Goal: Information Seeking & Learning: Learn about a topic

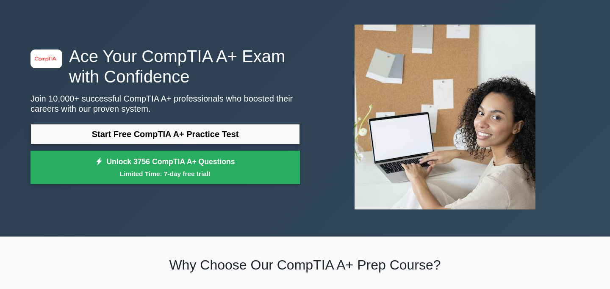
scroll to position [40, 0]
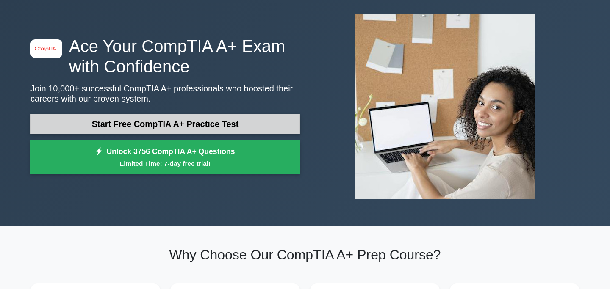
click at [202, 126] on link "Start Free CompTIA A+ Practice Test" at bounding box center [165, 124] width 269 height 20
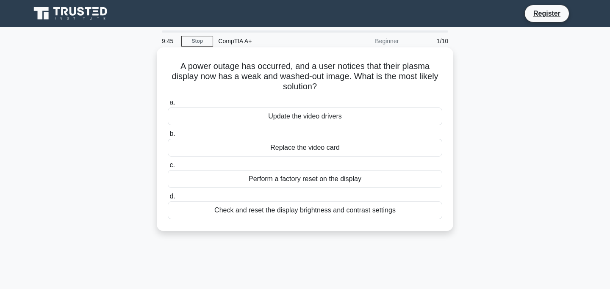
click at [280, 210] on div "Check and reset the display brightness and contrast settings" at bounding box center [305, 211] width 275 height 18
click at [168, 200] on input "d. Check and reset the display brightness and contrast settings" at bounding box center [168, 197] width 0 height 6
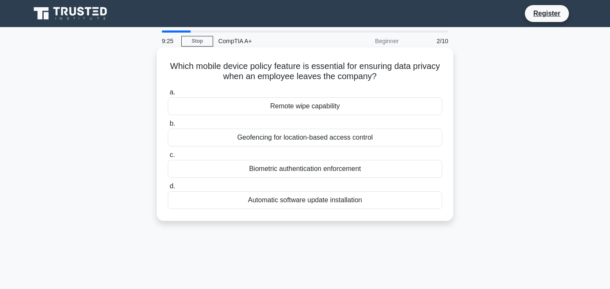
click at [305, 109] on div "Remote wipe capability" at bounding box center [305, 106] width 275 height 18
click at [168, 95] on input "a. Remote wipe capability" at bounding box center [168, 93] width 0 height 6
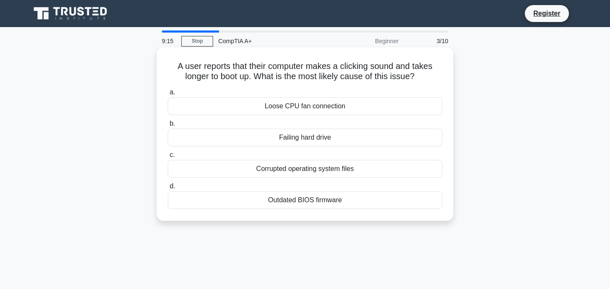
click at [289, 139] on div "Failing hard drive" at bounding box center [305, 138] width 275 height 18
click at [168, 127] on input "b. Failing hard drive" at bounding box center [168, 124] width 0 height 6
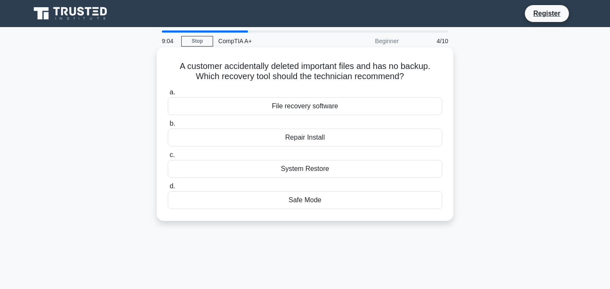
click at [313, 109] on div "File recovery software" at bounding box center [305, 106] width 275 height 18
click at [168, 95] on input "a. File recovery software" at bounding box center [168, 93] width 0 height 6
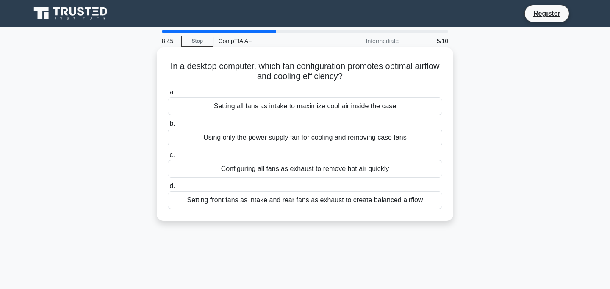
click at [295, 204] on div "Setting front fans as intake and rear fans as exhaust to create balanced airflow" at bounding box center [305, 200] width 275 height 18
click at [168, 189] on input "d. Setting front fans as intake and rear fans as exhaust to create balanced air…" at bounding box center [168, 187] width 0 height 6
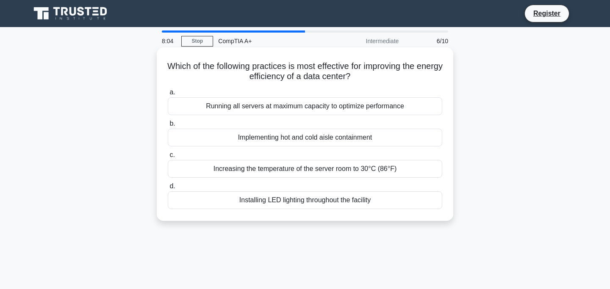
click at [315, 142] on div "Implementing hot and cold aisle containment" at bounding box center [305, 138] width 275 height 18
click at [168, 127] on input "b. Implementing hot and cold aisle containment" at bounding box center [168, 124] width 0 height 6
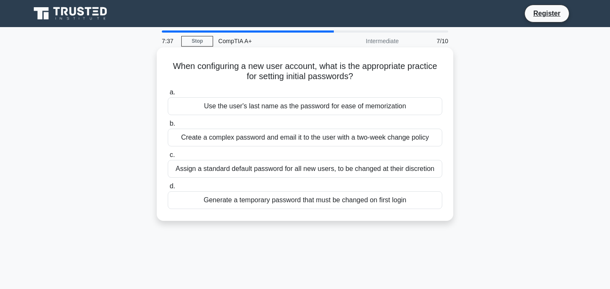
click at [294, 194] on div "Generate a temporary password that must be changed on first login" at bounding box center [305, 200] width 275 height 18
click at [168, 189] on input "d. Generate a temporary password that must be changed on first login" at bounding box center [168, 187] width 0 height 6
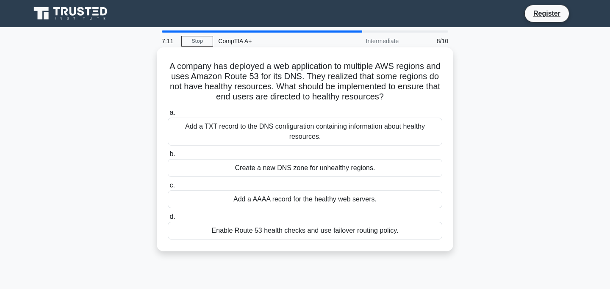
drag, startPoint x: 232, startPoint y: 126, endPoint x: 202, endPoint y: 198, distance: 77.9
click at [202, 196] on div "a. Add a TXT record to the DNS configuration containing information about healt…" at bounding box center [305, 174] width 285 height 136
click at [210, 233] on div "Enable Route 53 health checks and use failover routing policy." at bounding box center [305, 231] width 275 height 18
click at [168, 220] on input "d. Enable Route 53 health checks and use failover routing policy." at bounding box center [168, 217] width 0 height 6
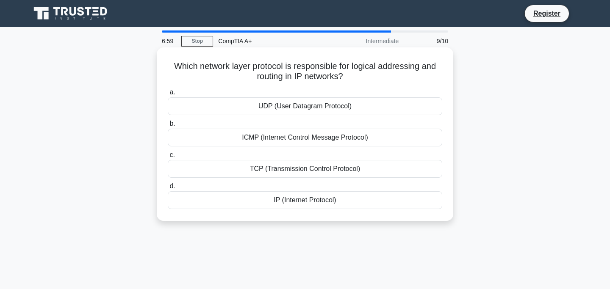
click at [270, 169] on div "TCP (Transmission Control Protocol)" at bounding box center [305, 169] width 275 height 18
click at [168, 158] on input "c. TCP (Transmission Control Protocol)" at bounding box center [168, 156] width 0 height 6
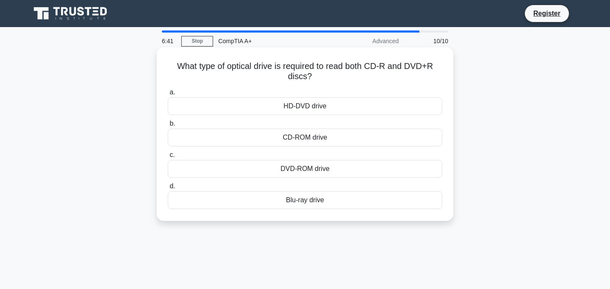
click at [296, 168] on div "DVD-ROM drive" at bounding box center [305, 169] width 275 height 18
click at [168, 158] on input "c. DVD-ROM drive" at bounding box center [168, 156] width 0 height 6
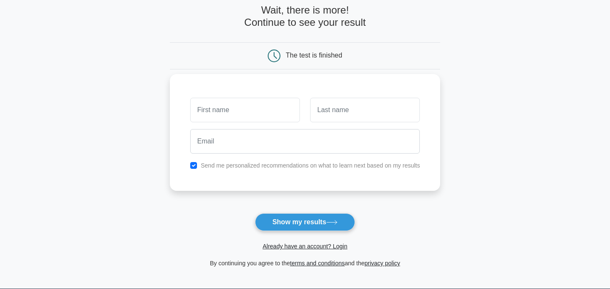
scroll to position [44, 0]
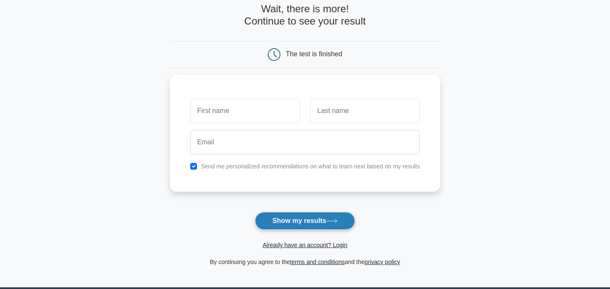
click at [282, 222] on button "Show my results" at bounding box center [305, 221] width 100 height 18
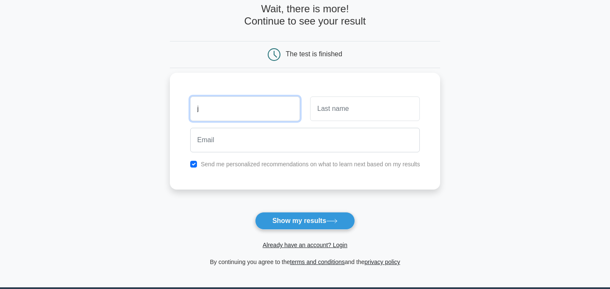
type input "j"
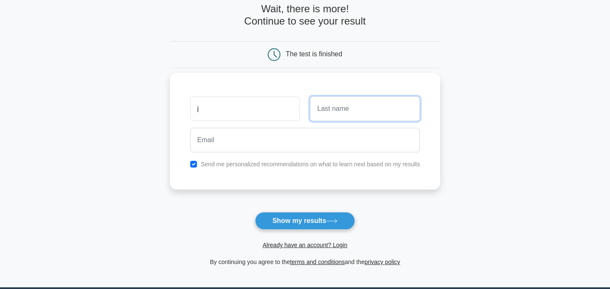
click at [378, 114] on input "text" at bounding box center [365, 109] width 110 height 25
type input "p"
click at [328, 238] on div "Already have an account? Login" at bounding box center [305, 240] width 271 height 20
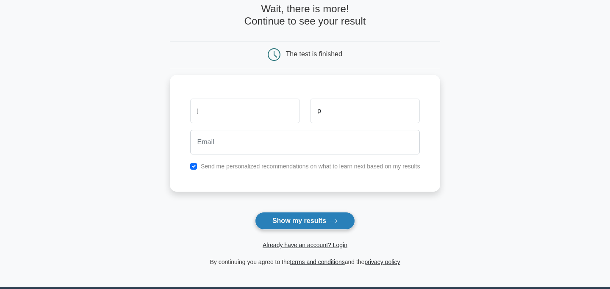
click at [327, 225] on button "Show my results" at bounding box center [305, 221] width 100 height 18
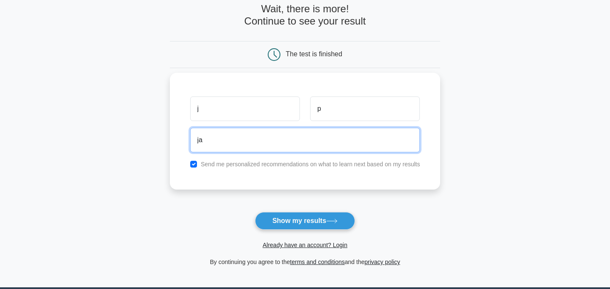
type input "j"
type input "[EMAIL_ADDRESS][DOMAIN_NAME]"
click at [255, 212] on button "Show my results" at bounding box center [305, 221] width 100 height 18
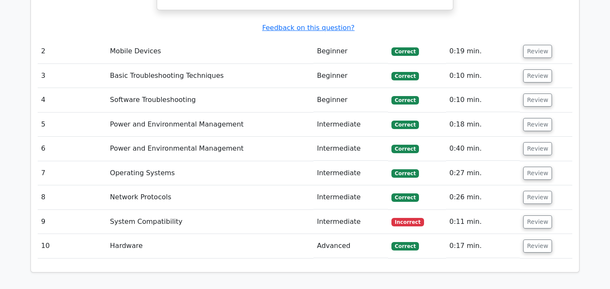
scroll to position [1092, 0]
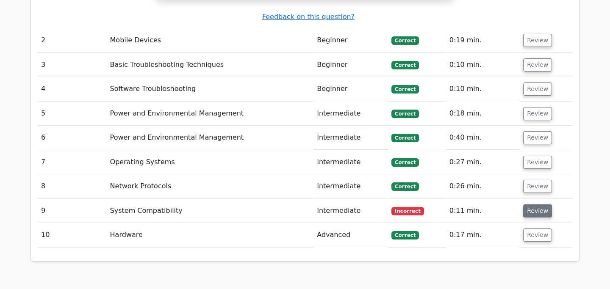
click at [526, 205] on button "Review" at bounding box center [537, 211] width 29 height 13
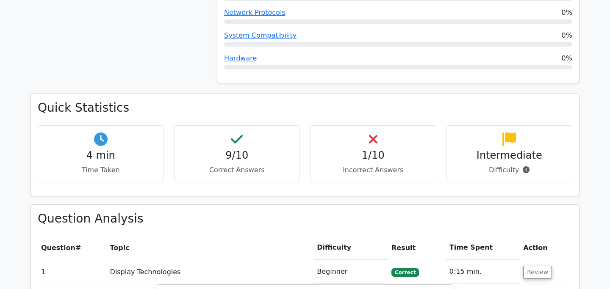
scroll to position [501, 0]
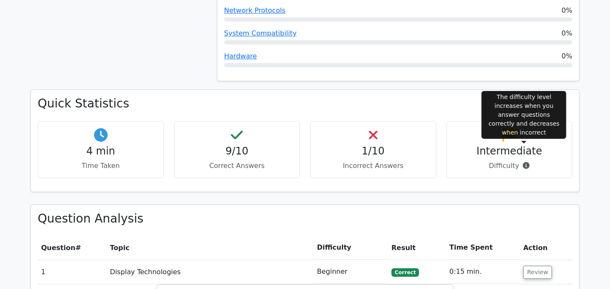
click at [524, 162] on icon at bounding box center [526, 165] width 7 height 7
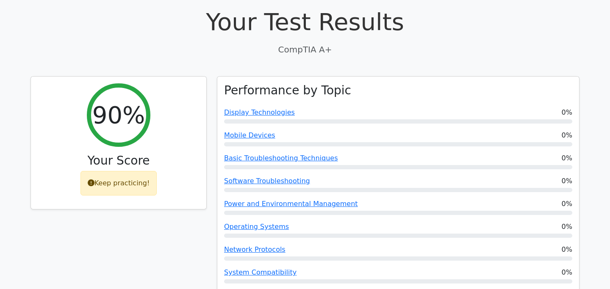
scroll to position [0, 0]
